Goal: Task Accomplishment & Management: Manage account settings

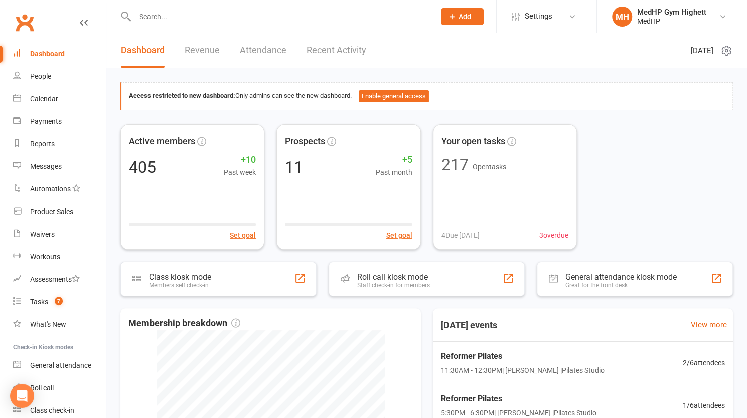
click at [201, 19] on input "text" at bounding box center [280, 17] width 296 height 14
paste input "[PERSON_NAME]"
type input "[PERSON_NAME]"
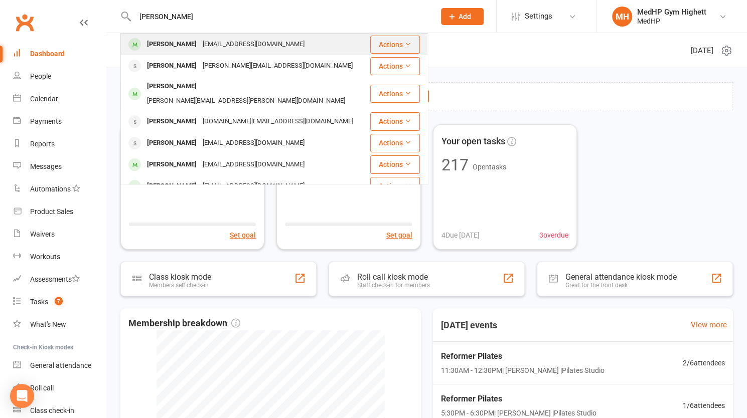
click at [202, 45] on div "[EMAIL_ADDRESS][DOMAIN_NAME]" at bounding box center [254, 44] width 108 height 15
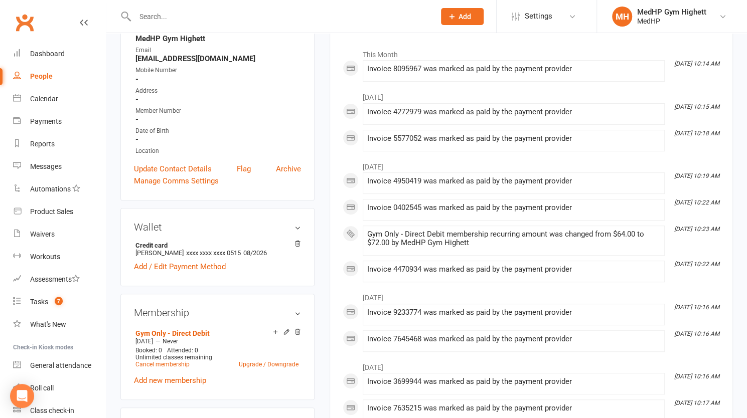
scroll to position [57, 0]
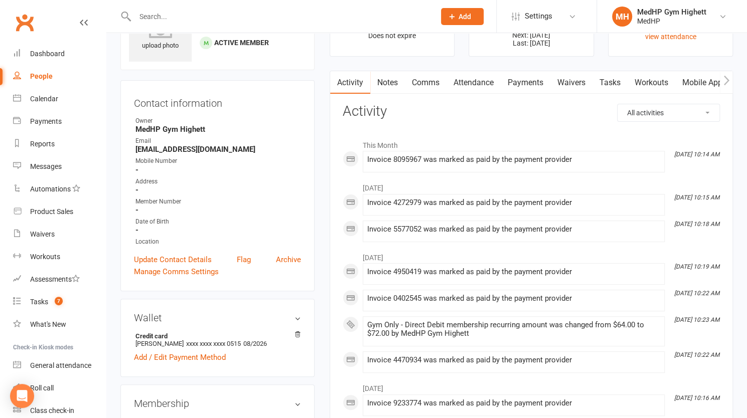
click at [548, 81] on link "Payments" at bounding box center [526, 82] width 50 height 23
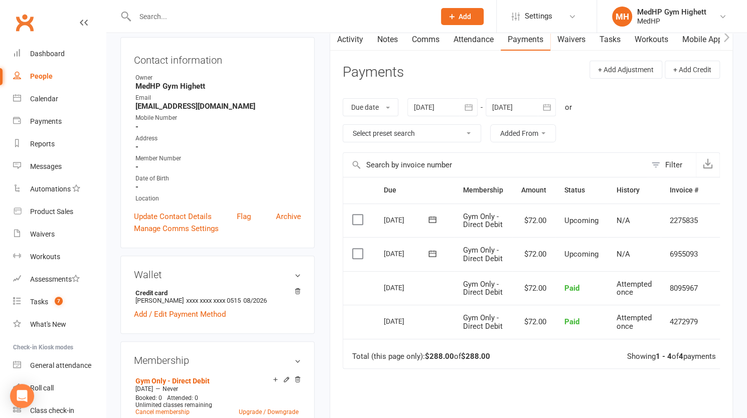
scroll to position [84, 0]
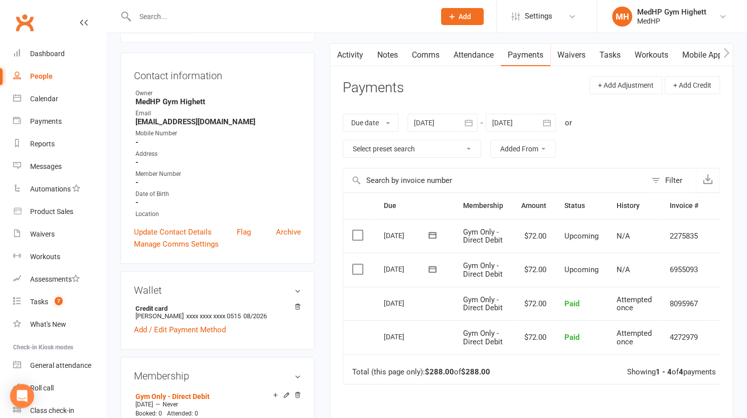
click at [426, 122] on div at bounding box center [442, 123] width 70 height 18
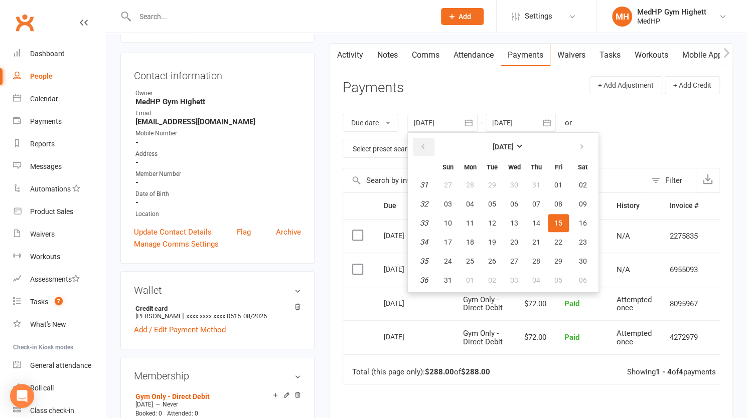
click at [418, 143] on button "button" at bounding box center [424, 147] width 22 height 18
click at [461, 195] on td "07" at bounding box center [470, 204] width 21 height 18
click at [450, 200] on span "06" at bounding box center [448, 204] width 8 height 8
type input "[DATE]"
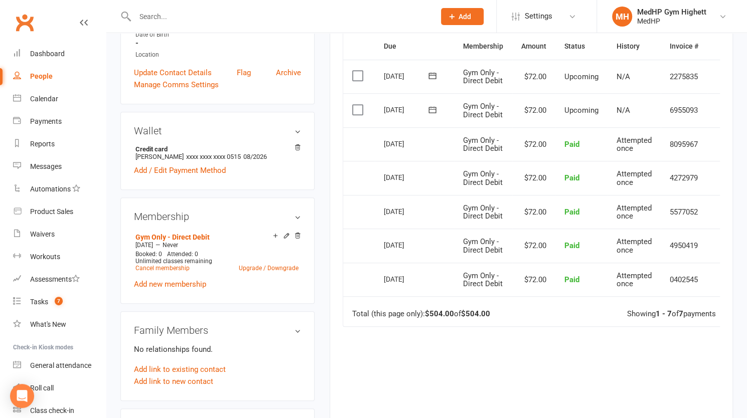
scroll to position [242, 0]
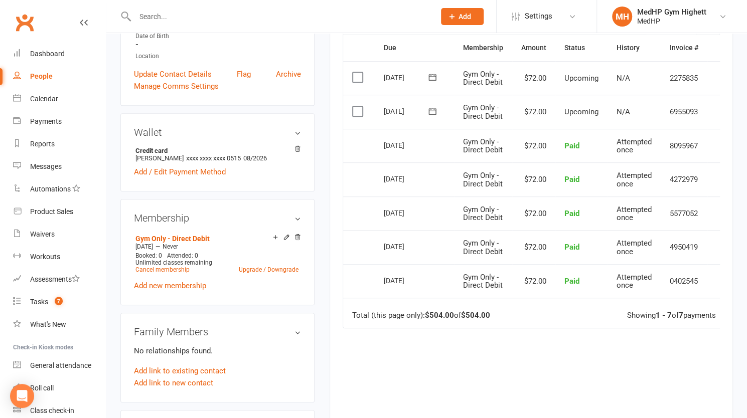
click at [470, 255] on td "Gym Only - Direct Debit" at bounding box center [483, 247] width 58 height 34
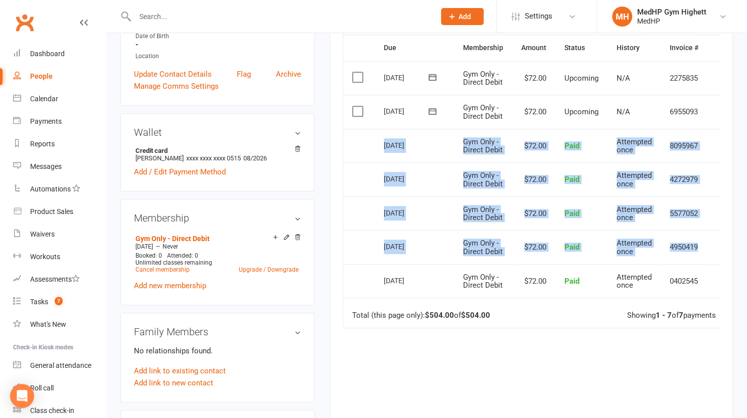
drag, startPoint x: 376, startPoint y: 144, endPoint x: 704, endPoint y: 242, distance: 342.1
click at [704, 242] on table "Due Contact Membership Amount Status History Invoice # Select this [DATE] [PERS…" at bounding box center [540, 182] width 395 height 294
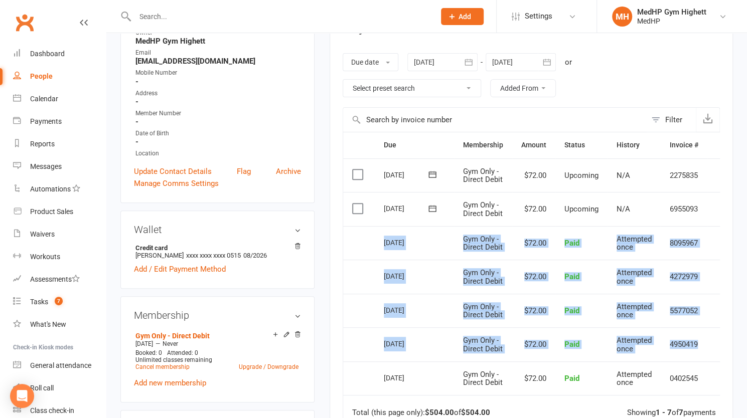
scroll to position [152, 0]
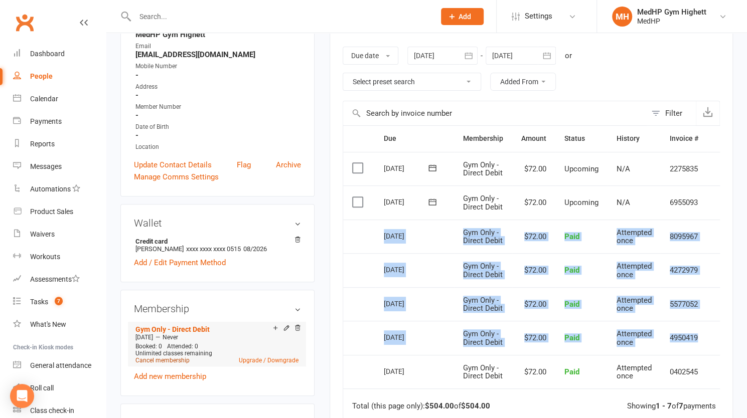
click at [175, 361] on link "Cancel membership" at bounding box center [162, 360] width 54 height 7
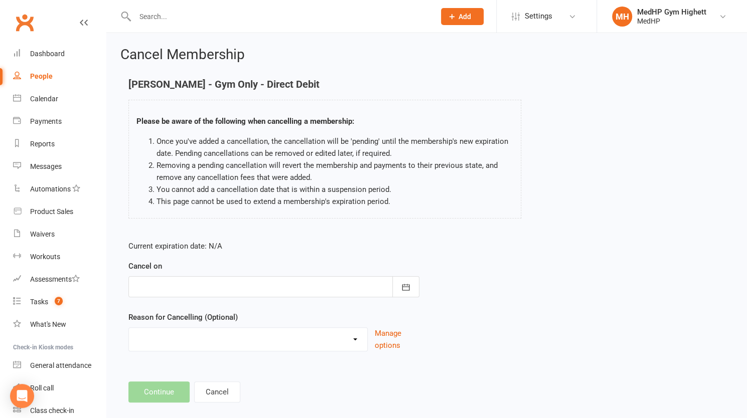
click at [196, 282] on div at bounding box center [273, 286] width 291 height 21
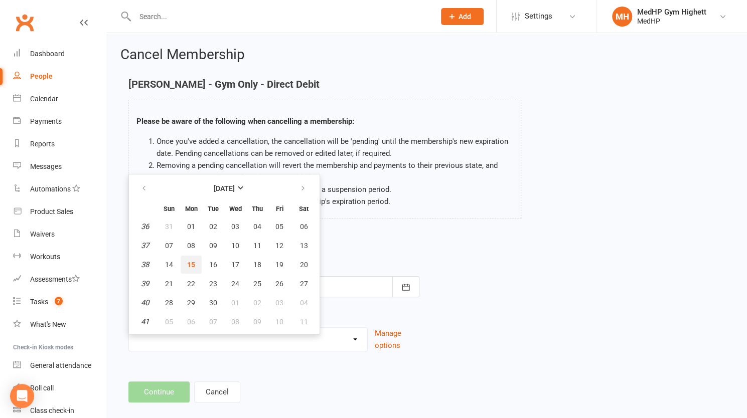
click at [189, 263] on span "15" at bounding box center [191, 265] width 8 height 8
type input "[DATE]"
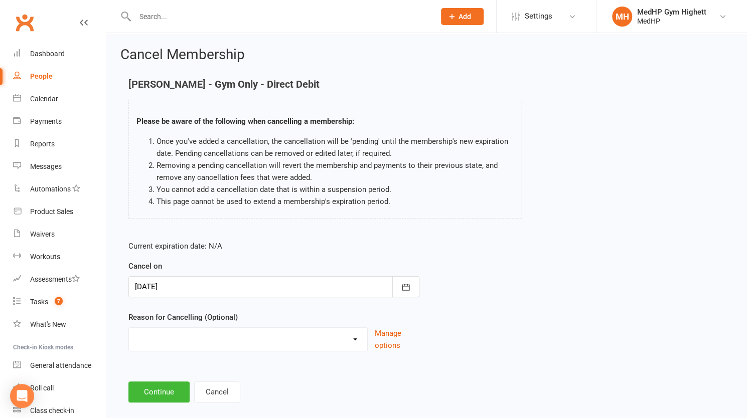
click at [184, 343] on select "Holiday Injury Other reason" at bounding box center [248, 338] width 238 height 20
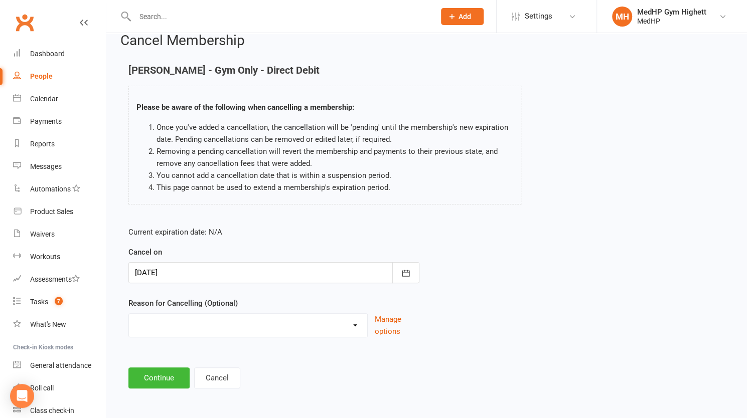
click at [176, 325] on select "Holiday Injury Other reason" at bounding box center [248, 324] width 238 height 20
select select "2"
click at [129, 314] on select "Holiday Injury Other reason" at bounding box center [248, 324] width 238 height 20
click at [174, 379] on input at bounding box center [273, 378] width 291 height 21
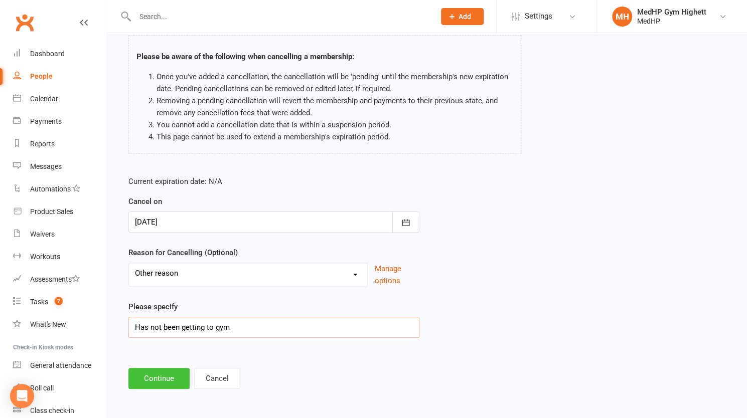
type input "Has not been getting to gym"
click at [173, 375] on button "Continue" at bounding box center [158, 378] width 61 height 21
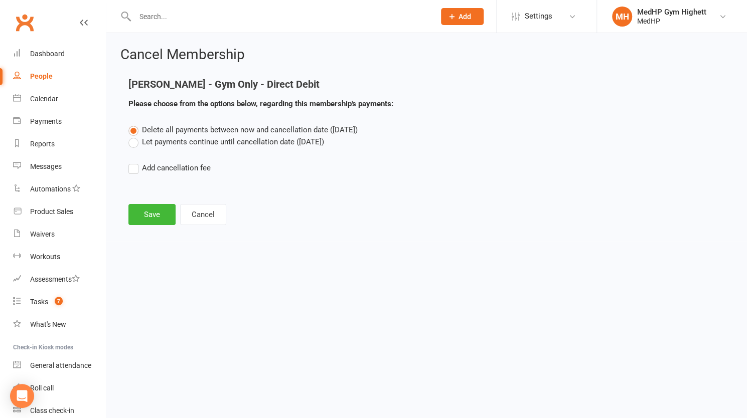
scroll to position [0, 0]
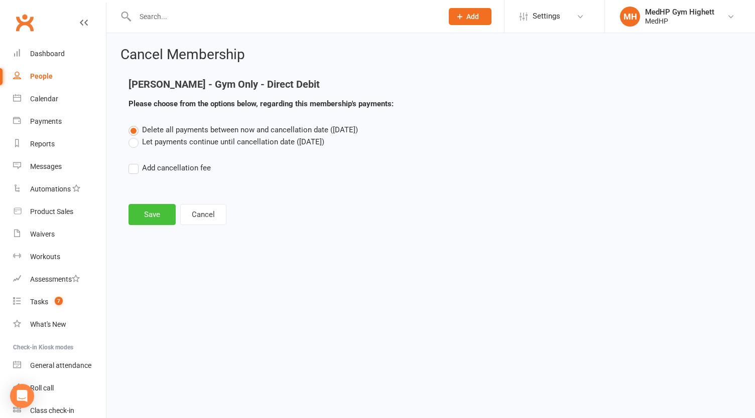
click at [167, 214] on button "Save" at bounding box center [151, 214] width 47 height 21
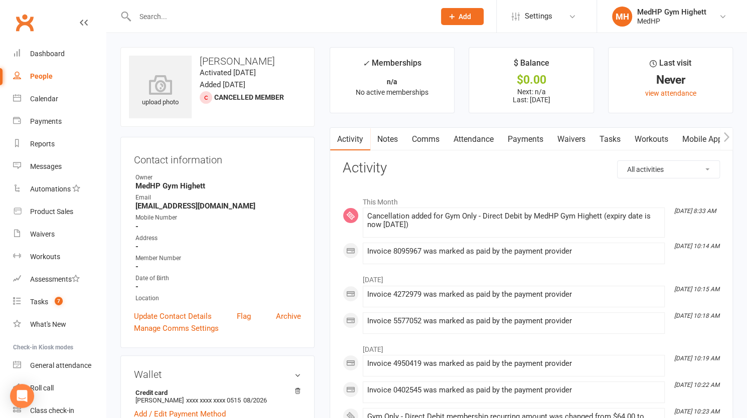
drag, startPoint x: 267, startPoint y: 62, endPoint x: 201, endPoint y: 60, distance: 66.3
click at [201, 60] on h3 "[PERSON_NAME]" at bounding box center [217, 61] width 177 height 11
copy h3 "[PERSON_NAME]"
click at [240, 15] on input "text" at bounding box center [280, 17] width 296 height 14
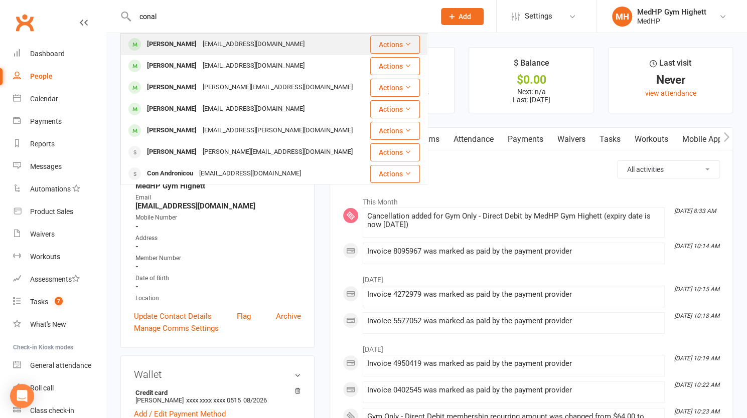
type input "conal"
click at [218, 45] on div "[EMAIL_ADDRESS][DOMAIN_NAME]" at bounding box center [254, 44] width 108 height 15
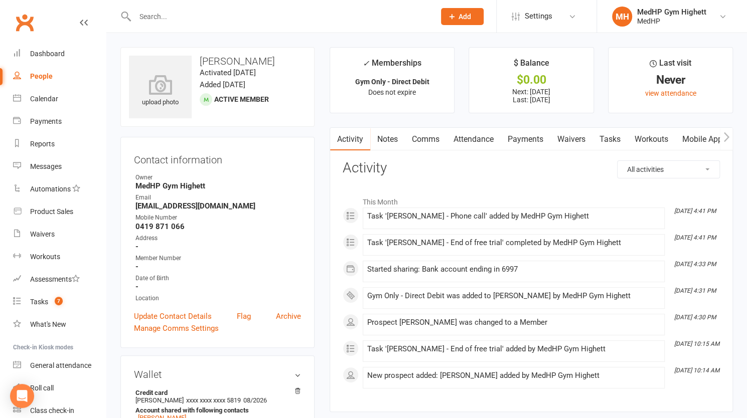
click at [164, 18] on input "text" at bounding box center [280, 17] width 296 height 14
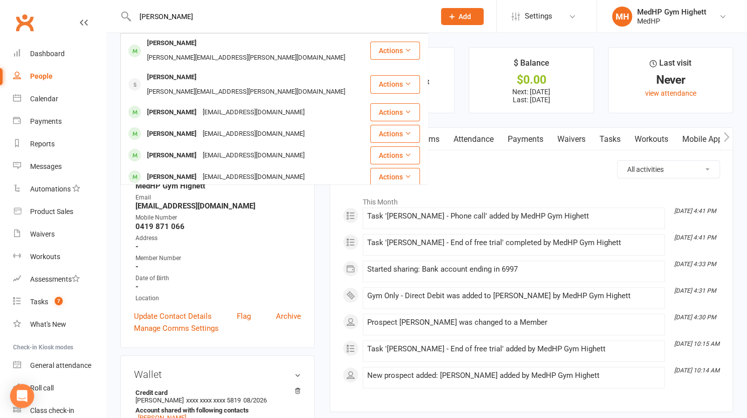
drag, startPoint x: 308, startPoint y: 14, endPoint x: 106, endPoint y: 10, distance: 201.3
click at [106, 10] on react-component "[PERSON_NAME] Ross [EMAIL_ADDRESS][PERSON_NAME][DOMAIN_NAME] Actions [PERSON_NA…" at bounding box center [214, 16] width 428 height 33
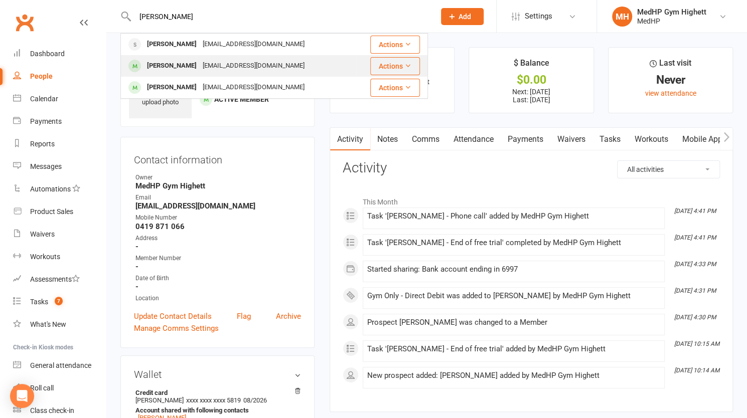
type input "[PERSON_NAME]"
click at [213, 76] on div "[PERSON_NAME] [PERSON_NAME][EMAIL_ADDRESS][DOMAIN_NAME]" at bounding box center [238, 66] width 234 height 21
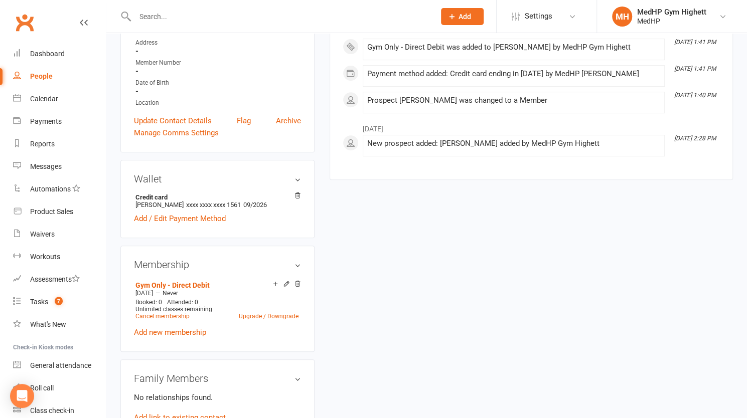
scroll to position [196, 0]
click at [270, 12] on input "text" at bounding box center [280, 17] width 296 height 14
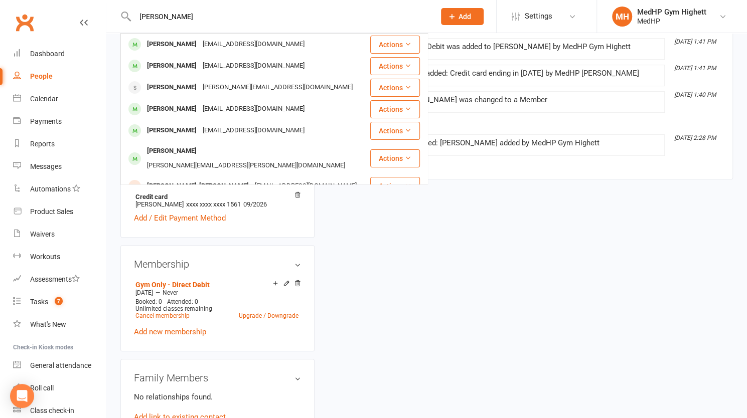
drag, startPoint x: 250, startPoint y: 9, endPoint x: 113, endPoint y: 15, distance: 137.1
click at [113, 15] on react-component "[PERSON_NAME] [EMAIL_ADDRESS][DOMAIN_NAME] Actions [PERSON_NAME] [EMAIL_ADDRESS…" at bounding box center [214, 16] width 428 height 33
drag, startPoint x: 196, startPoint y: 21, endPoint x: 115, endPoint y: 20, distance: 80.8
click at [115, 20] on react-component "[PERSON_NAME] [EMAIL_ADDRESS][DOMAIN_NAME] Actions [PERSON_NAME] [EMAIL_ADDRESS…" at bounding box center [214, 16] width 428 height 33
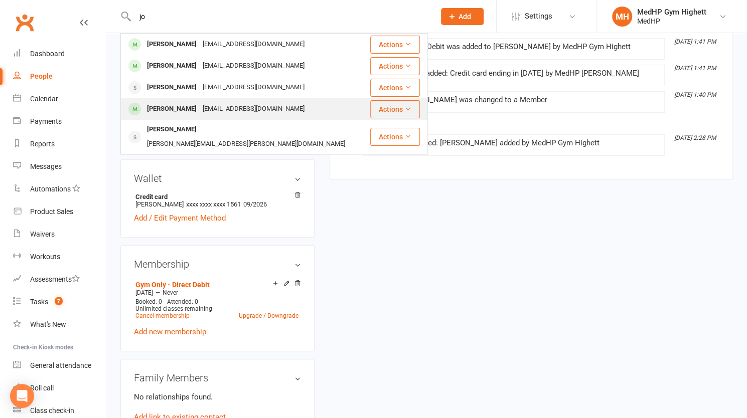
type input "jo"
click at [178, 105] on div "[PERSON_NAME]" at bounding box center [172, 109] width 56 height 15
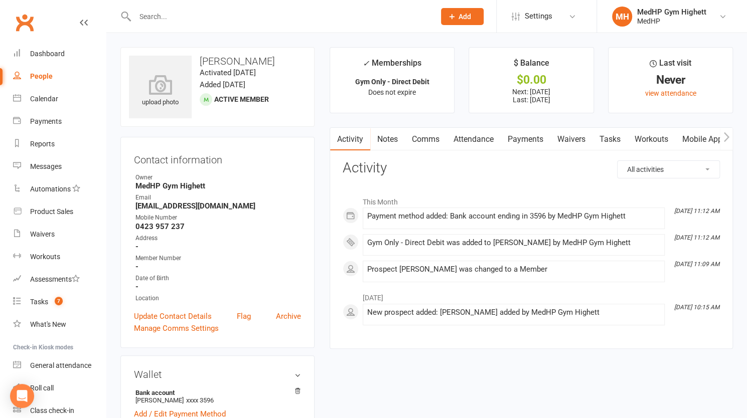
click at [236, 15] on input "text" at bounding box center [280, 17] width 296 height 14
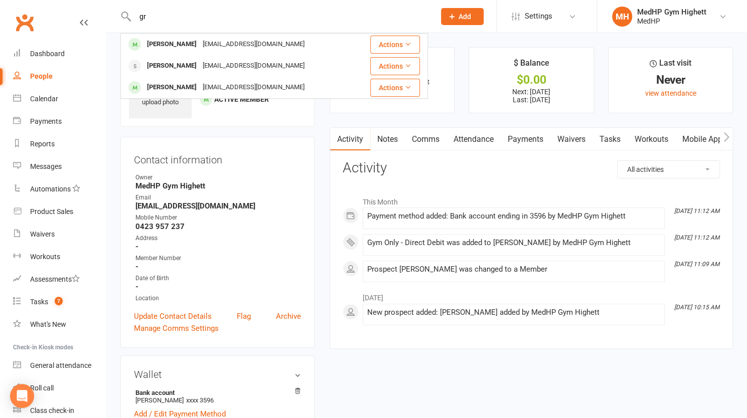
type input "g"
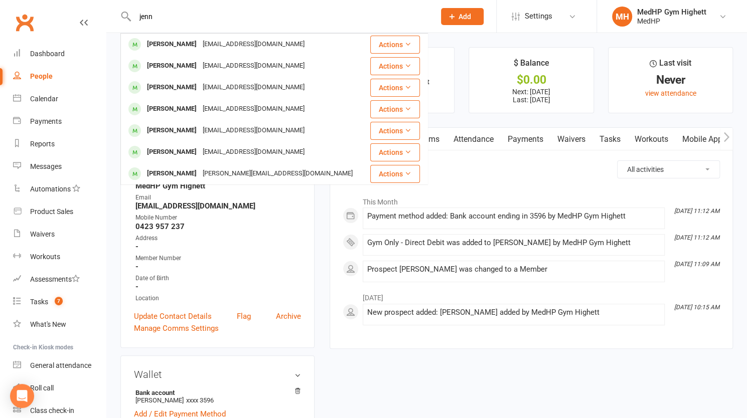
type input "jenn"
click at [217, 65] on div "[EMAIL_ADDRESS][DOMAIN_NAME]" at bounding box center [254, 66] width 108 height 15
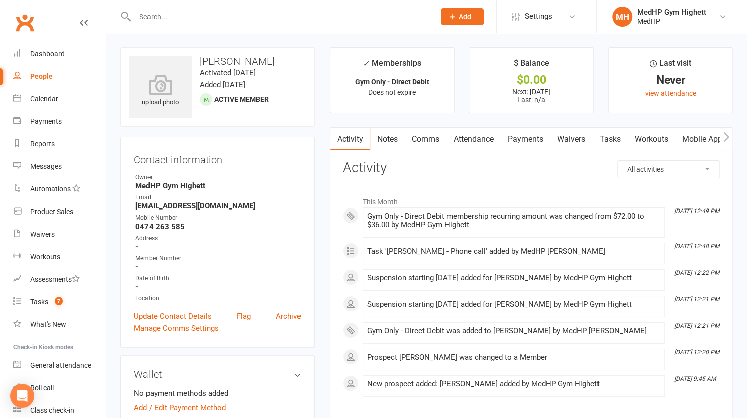
click at [608, 139] on link "Tasks" at bounding box center [610, 139] width 35 height 23
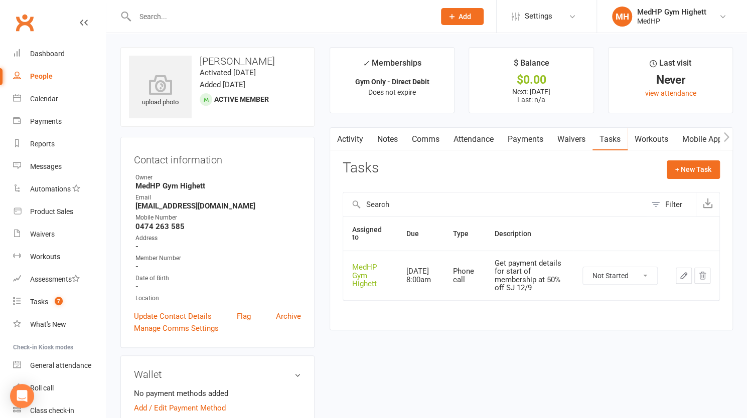
click at [35, 79] on div "People" at bounding box center [41, 76] width 23 height 8
select select "100"
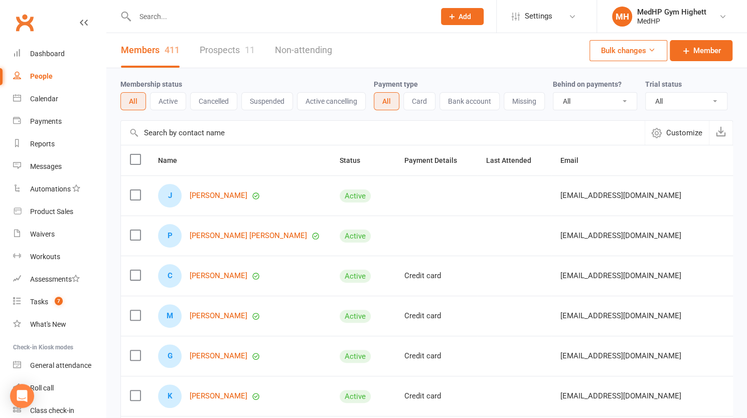
click at [173, 101] on button "Active" at bounding box center [168, 101] width 36 height 18
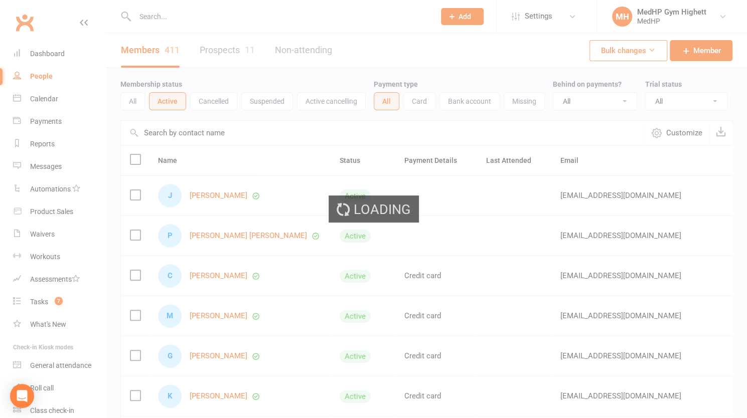
click at [143, 101] on button "All" at bounding box center [132, 101] width 25 height 18
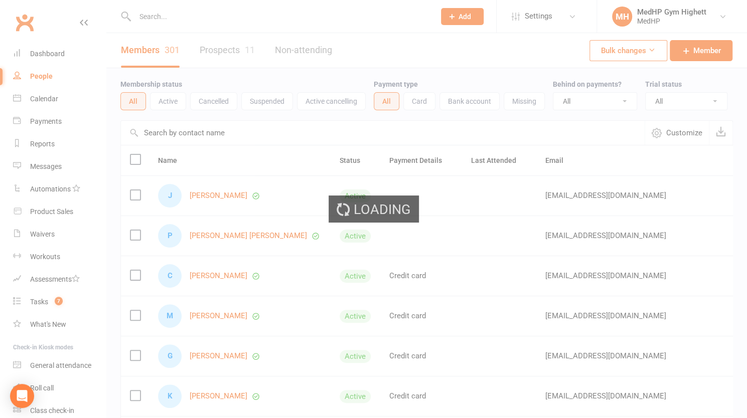
click at [137, 101] on div "Loading" at bounding box center [373, 209] width 747 height 418
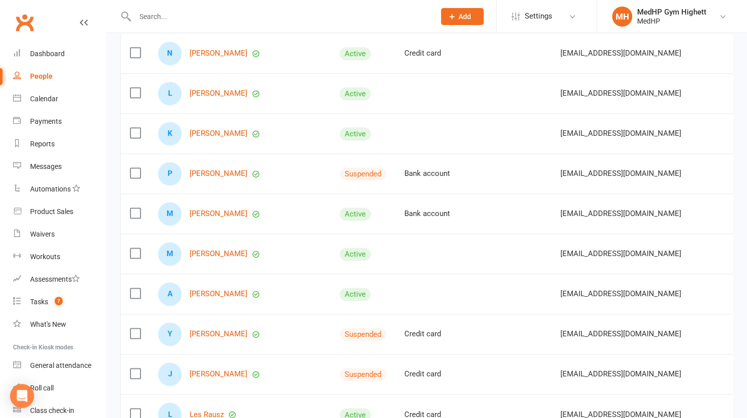
scroll to position [705, 0]
